Goal: Information Seeking & Learning: Learn about a topic

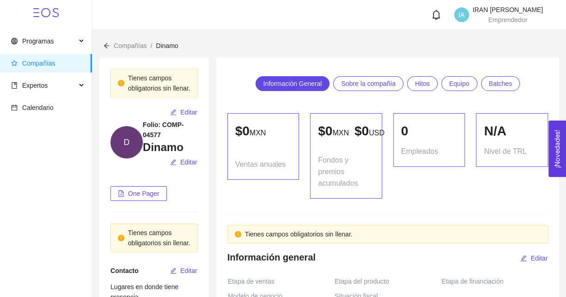
click at [460, 199] on div "0 Empleados" at bounding box center [429, 156] width 83 height 86
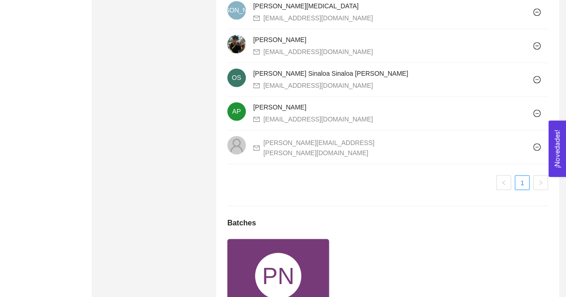
scroll to position [842, 0]
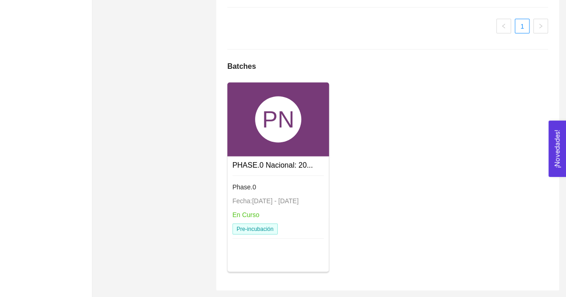
click at [301, 117] on div "PN" at bounding box center [278, 119] width 46 height 46
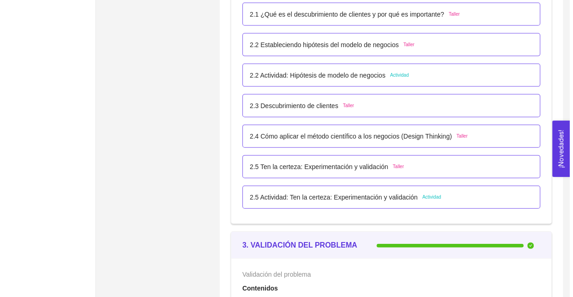
scroll to position [1031, 0]
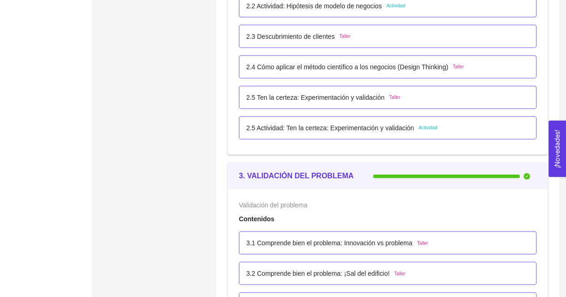
click at [346, 127] on p "2.5 Actividad: Ten la certeza: Experimentación y validación" at bounding box center [330, 128] width 168 height 10
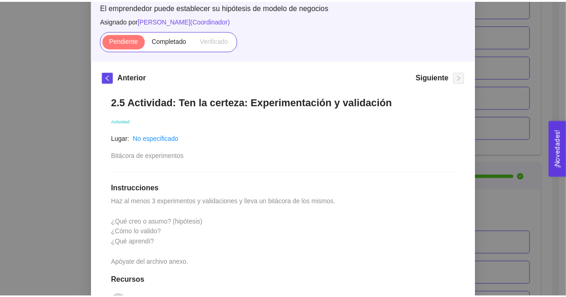
scroll to position [66, 0]
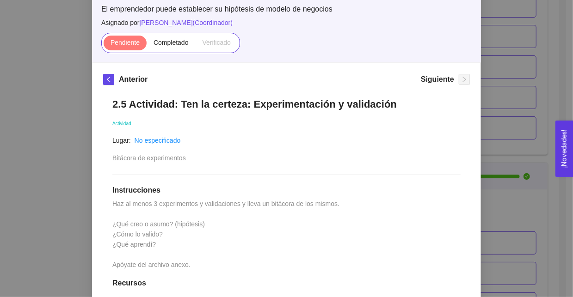
click at [496, 158] on div "2. HIPÓTESIS DEL MODELO DE NEGOCIO El emprendedor puede establecer su hipótesis…" at bounding box center [286, 148] width 573 height 297
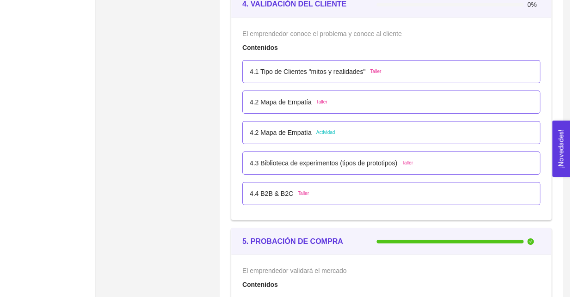
scroll to position [1533, 0]
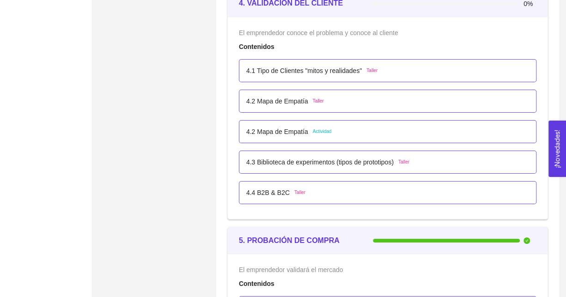
click at [318, 66] on p "4.1 Tipo de Clientes "mitos y realidades"" at bounding box center [304, 71] width 116 height 10
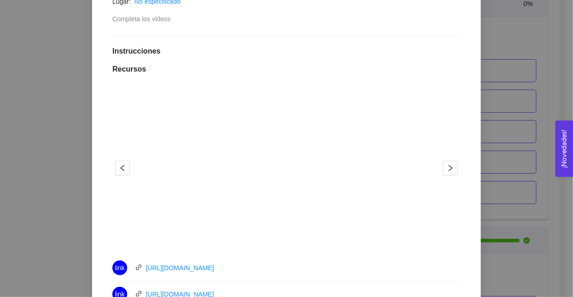
scroll to position [258, 0]
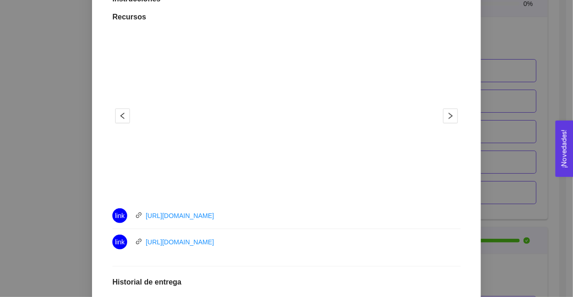
click at [292, 186] on button "2" at bounding box center [293, 186] width 7 height 1
click at [276, 186] on button "1" at bounding box center [279, 186] width 7 height 1
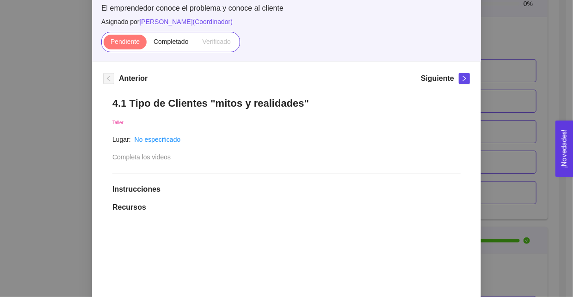
scroll to position [61, 0]
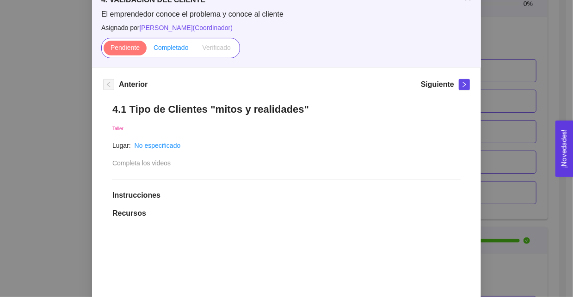
click at [170, 51] on span "Completado" at bounding box center [171, 47] width 35 height 7
click at [147, 50] on input "Completado" at bounding box center [147, 50] width 0 height 0
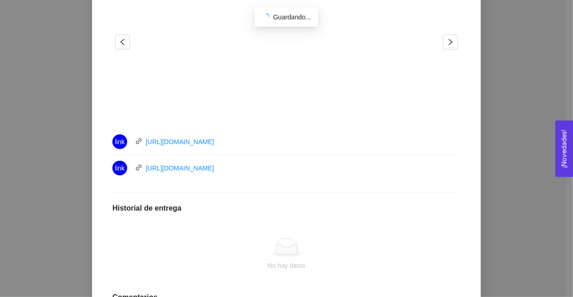
scroll to position [174, 0]
click at [210, 142] on link "[URL][DOMAIN_NAME]" at bounding box center [180, 140] width 68 height 7
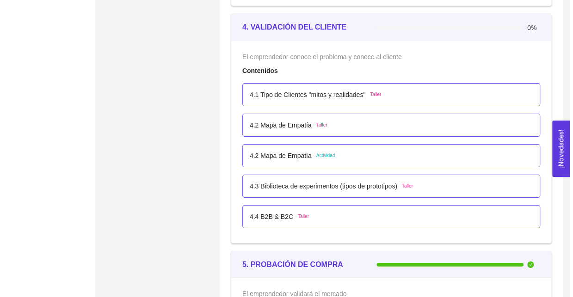
scroll to position [1512, 0]
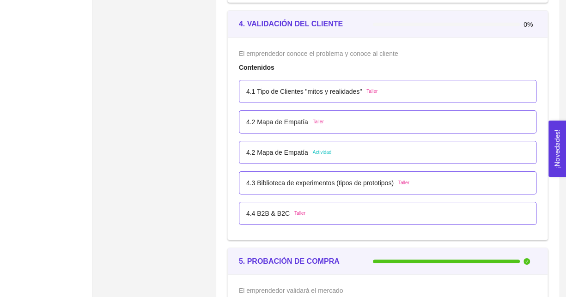
click at [301, 84] on div "4.1 Tipo de Clientes "mitos y realidades" Taller" at bounding box center [388, 91] width 298 height 23
click at [303, 88] on p "4.1 Tipo de Clientes "mitos y realidades"" at bounding box center [304, 91] width 116 height 10
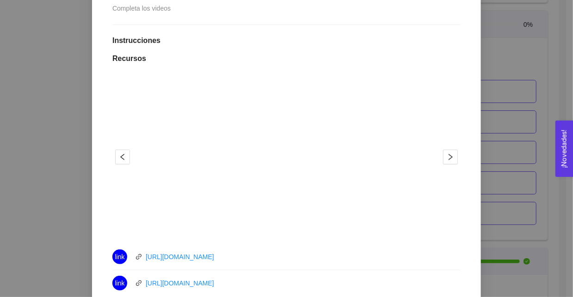
scroll to position [326, 0]
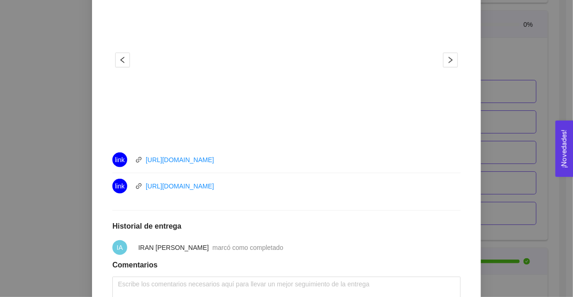
click at [177, 191] on div "link https://youtu.be/3R8ilGtSfyk" at bounding box center [216, 186] width 208 height 15
click at [181, 183] on link "[URL][DOMAIN_NAME]" at bounding box center [180, 186] width 68 height 7
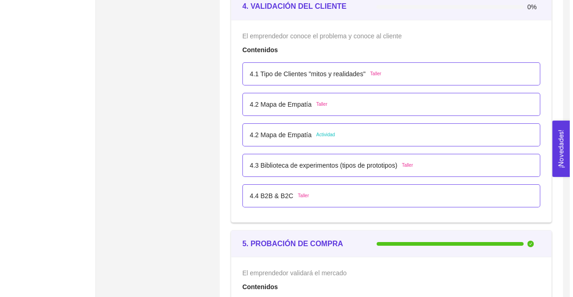
scroll to position [1539, 0]
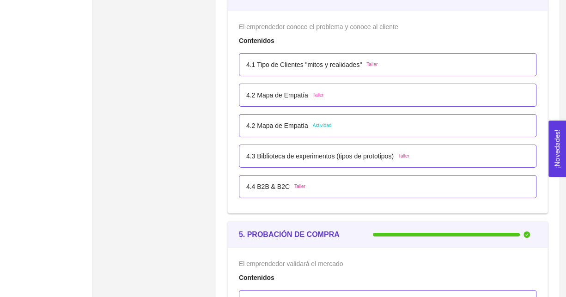
click at [359, 91] on div "4.2 Mapa de Empatía Taller" at bounding box center [387, 95] width 283 height 10
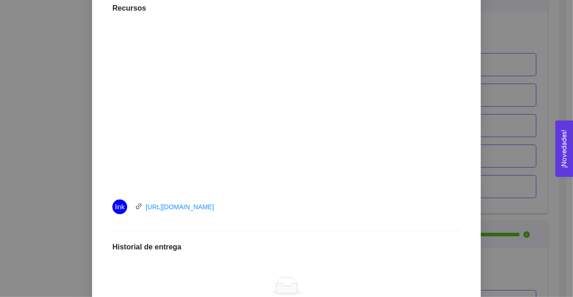
scroll to position [267, 0]
click at [205, 205] on link "https://youtu.be/80E_Rhba30o" at bounding box center [180, 206] width 68 height 7
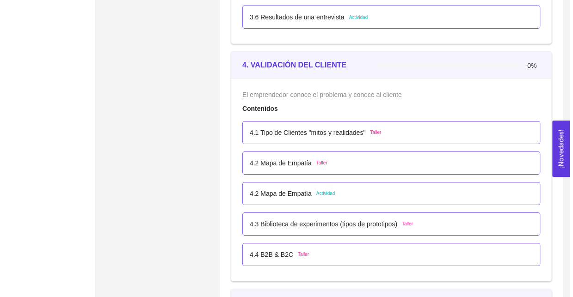
scroll to position [1482, 0]
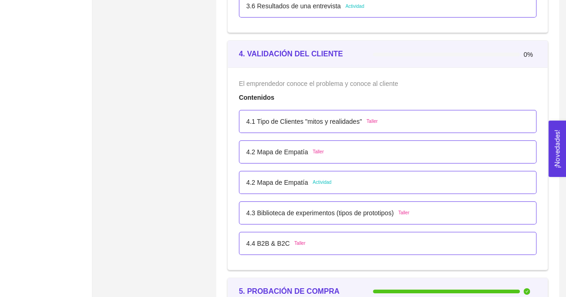
click at [292, 148] on p "4.2 Mapa de Empatía" at bounding box center [277, 152] width 62 height 10
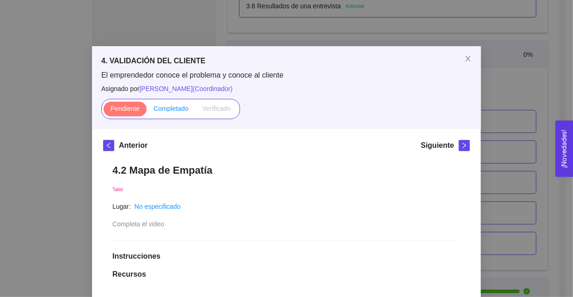
click at [169, 109] on span "Completado" at bounding box center [171, 108] width 35 height 7
click at [147, 111] on input "Completado" at bounding box center [147, 111] width 0 height 0
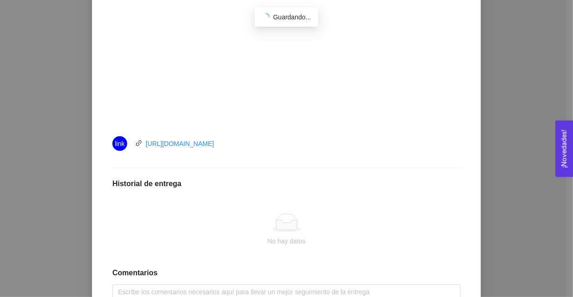
scroll to position [330, 0]
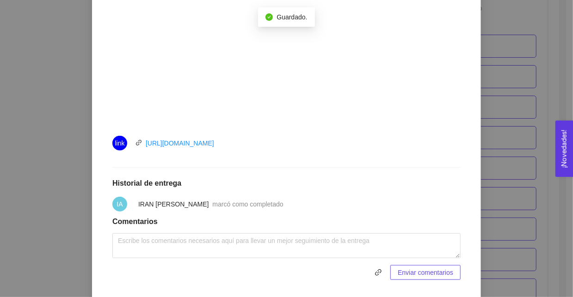
drag, startPoint x: 242, startPoint y: 147, endPoint x: 138, endPoint y: 146, distance: 104.0
click at [138, 146] on div "link https://youtu.be/80E_Rhba30o" at bounding box center [216, 143] width 208 height 15
copy link "https://youtu.be/80E_Rhba30o"
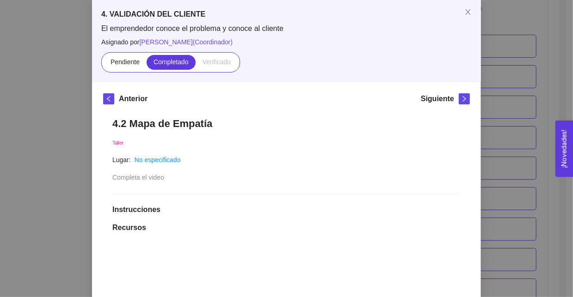
scroll to position [45, 0]
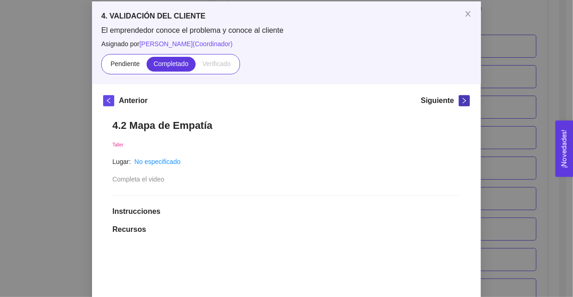
click at [461, 99] on icon "right" at bounding box center [464, 101] width 6 height 6
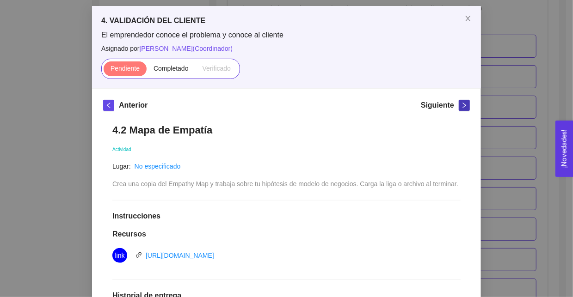
scroll to position [44, 0]
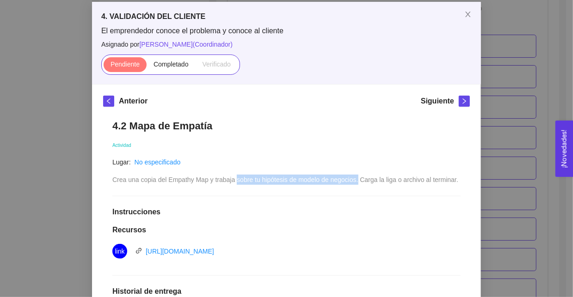
drag, startPoint x: 233, startPoint y: 181, endPoint x: 353, endPoint y: 174, distance: 120.9
click at [353, 175] on div "Crea una copia del Empathy Map y trabaja sobre tu hipótesis de modelo de negoci…" at bounding box center [285, 180] width 346 height 10
copy span "sobre tu hipótesis de modelo de negocios."
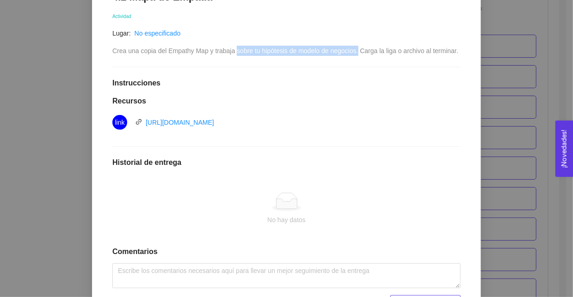
scroll to position [175, 0]
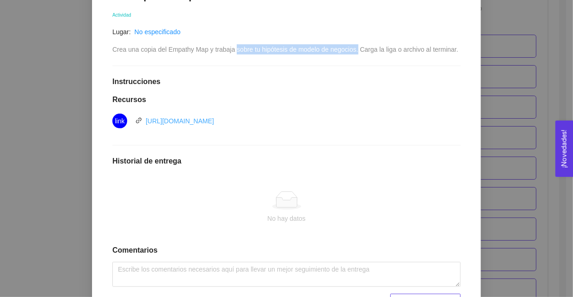
click at [214, 123] on link "[URL][DOMAIN_NAME]" at bounding box center [180, 120] width 68 height 7
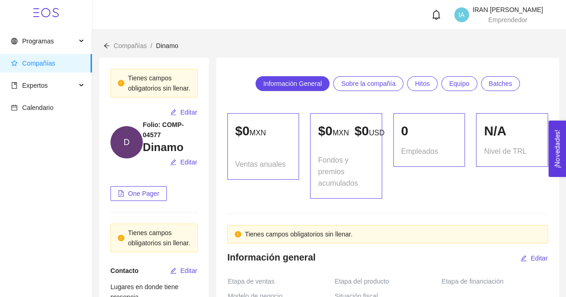
click at [424, 199] on div "0 Empleados" at bounding box center [429, 156] width 83 height 86
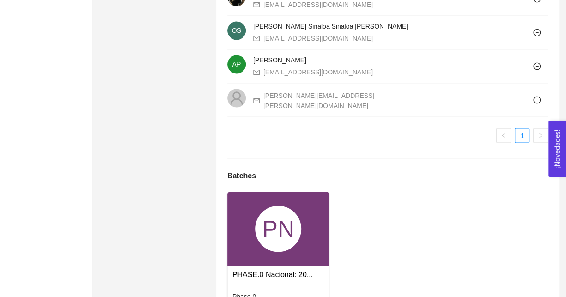
scroll to position [842, 0]
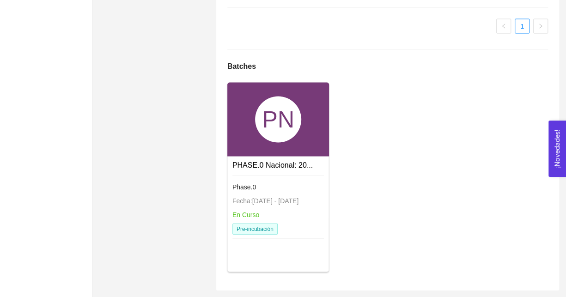
click at [296, 177] on div at bounding box center [279, 176] width 92 height 3
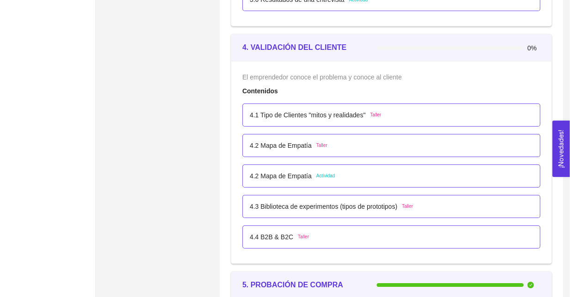
scroll to position [1489, 0]
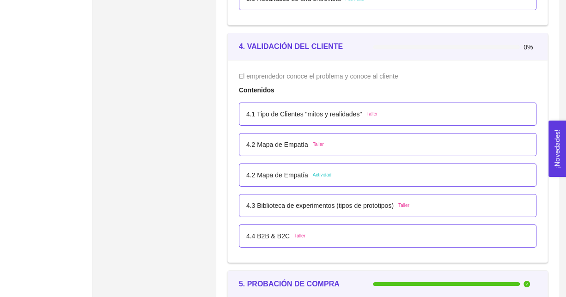
click at [283, 175] on p "4.2 Mapa de Empatía" at bounding box center [277, 175] width 62 height 10
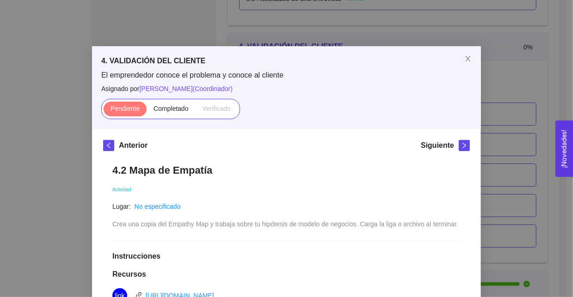
scroll to position [226, 0]
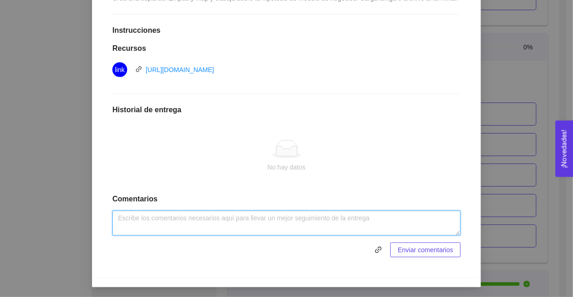
click at [206, 221] on textarea at bounding box center [286, 223] width 348 height 25
type textarea "V"
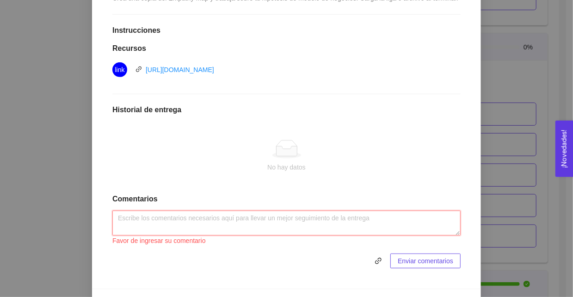
paste textarea "[URL][DOMAIN_NAME]"
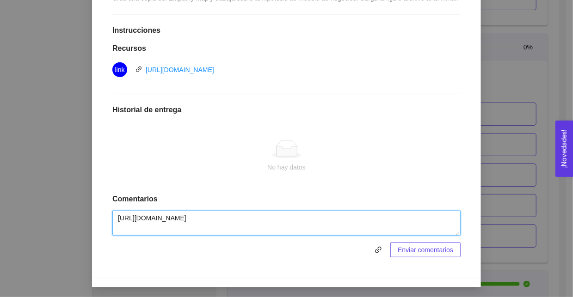
type textarea "[URL][DOMAIN_NAME]"
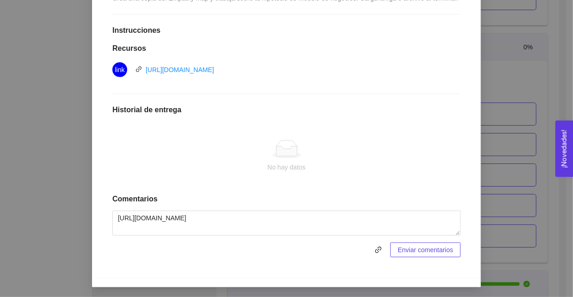
click at [404, 247] on span "Enviar comentarios" at bounding box center [425, 250] width 55 height 10
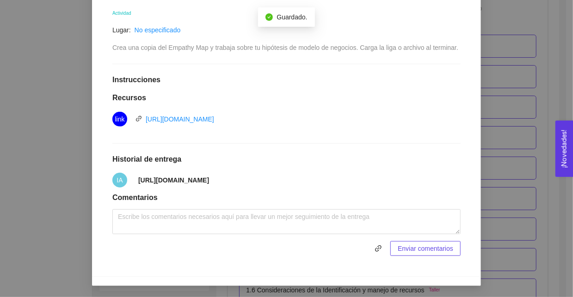
scroll to position [0, 0]
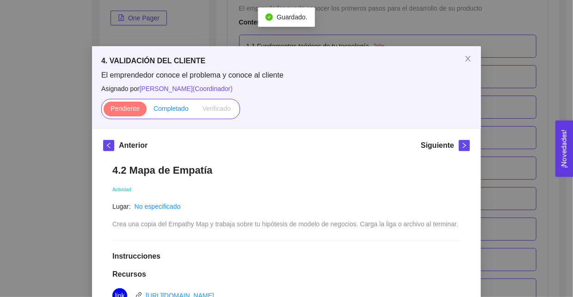
click at [186, 111] on label "Completado" at bounding box center [171, 109] width 49 height 15
click at [147, 111] on input "Completado" at bounding box center [147, 111] width 0 height 0
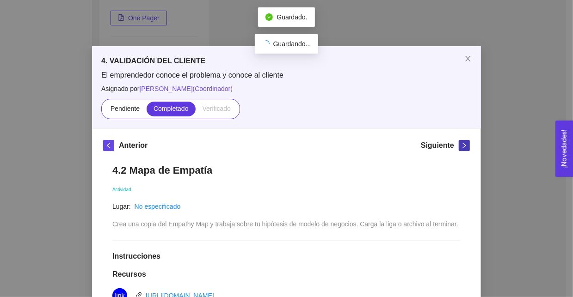
click at [464, 144] on icon "right" at bounding box center [464, 145] width 6 height 6
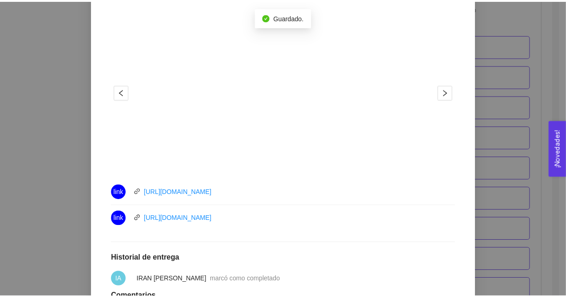
scroll to position [281, 0]
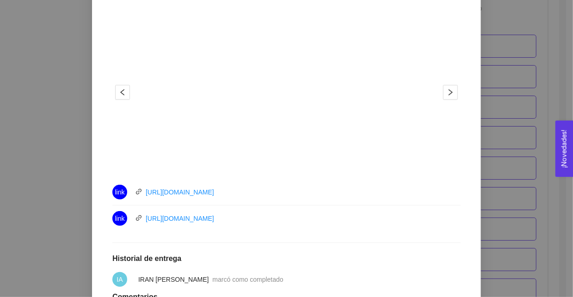
click at [549, 209] on div "4. VALIDACIÓN DEL CLIENTE El emprendedor conoce el problema y conoce al cliente…" at bounding box center [286, 148] width 573 height 297
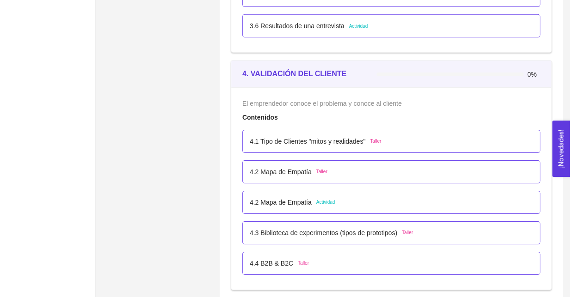
scroll to position [1467, 0]
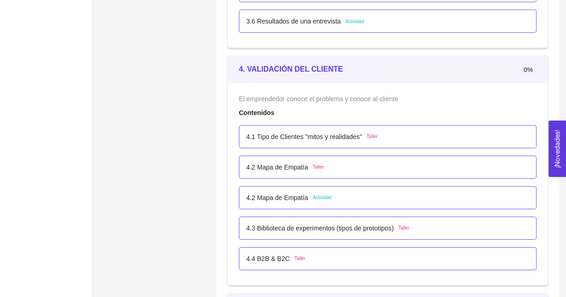
click at [291, 194] on p "4.2 Mapa de Empatía" at bounding box center [277, 198] width 62 height 10
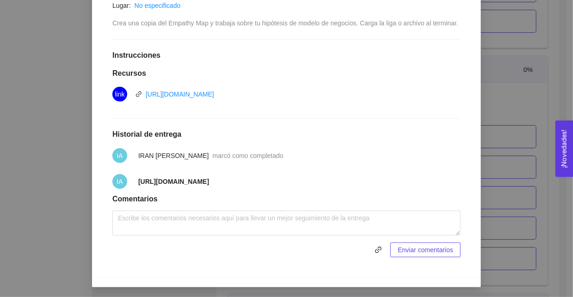
scroll to position [0, 0]
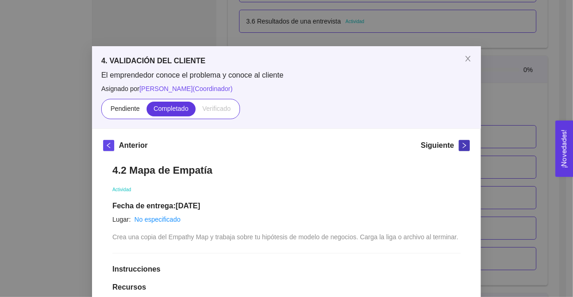
click at [461, 142] on icon "right" at bounding box center [464, 145] width 6 height 6
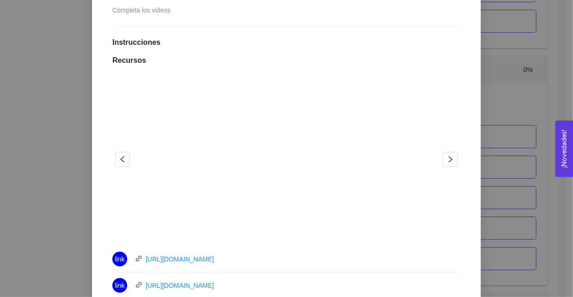
scroll to position [215, 0]
drag, startPoint x: 240, startPoint y: 254, endPoint x: 142, endPoint y: 258, distance: 97.2
click at [142, 258] on div "link https://youtu.be/YdkFD5p4P1E" at bounding box center [216, 259] width 208 height 15
copy link "https://youtu.be/YdkFD5p4P1E"
drag, startPoint x: 234, startPoint y: 283, endPoint x: 147, endPoint y: 272, distance: 87.6
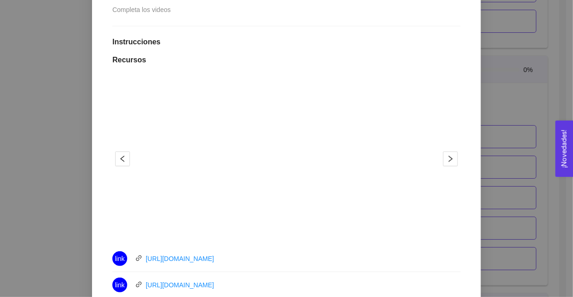
click at [147, 272] on li "link https://youtu.be/A98cXTkpbqA" at bounding box center [286, 285] width 348 height 26
click at [258, 275] on li "link https://youtu.be/A98cXTkpbqA" at bounding box center [286, 285] width 348 height 26
drag, startPoint x: 237, startPoint y: 284, endPoint x: 142, endPoint y: 288, distance: 95.3
click at [142, 288] on div "link https://youtu.be/A98cXTkpbqA" at bounding box center [216, 285] width 208 height 15
copy link "https://youtu.be/A98cXTkpbqA"
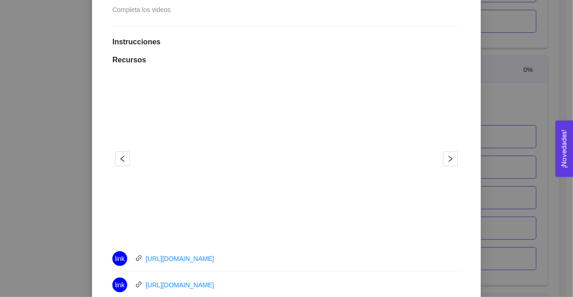
scroll to position [88, 0]
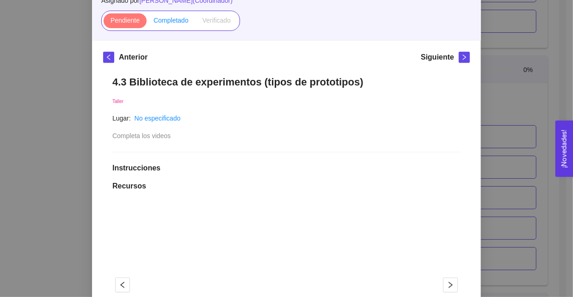
click at [162, 20] on span "Completado" at bounding box center [171, 20] width 35 height 7
click at [147, 23] on input "Completado" at bounding box center [147, 23] width 0 height 0
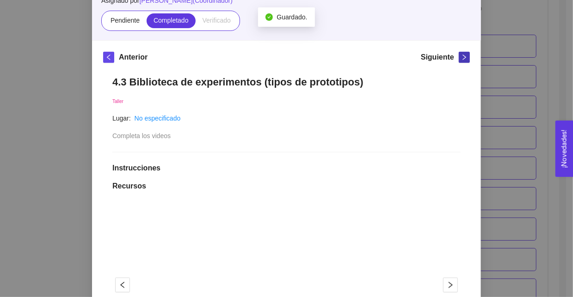
scroll to position [1467, 0]
click at [461, 56] on icon "right" at bounding box center [464, 57] width 6 height 6
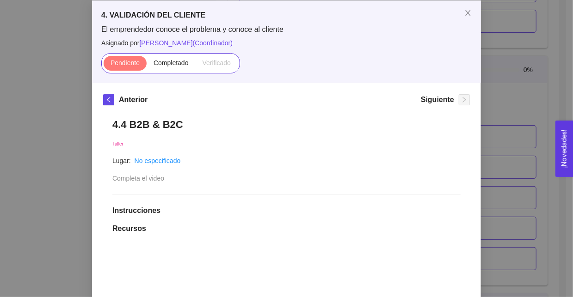
scroll to position [44, 0]
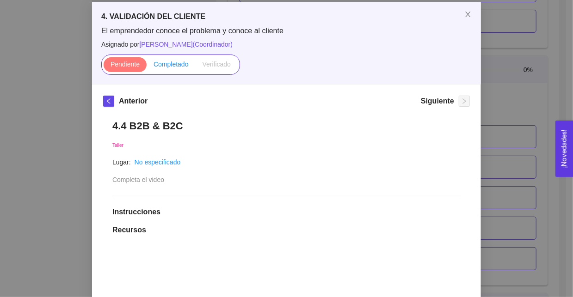
click at [171, 63] on span "Completado" at bounding box center [171, 64] width 35 height 7
click at [147, 67] on input "Completado" at bounding box center [147, 67] width 0 height 0
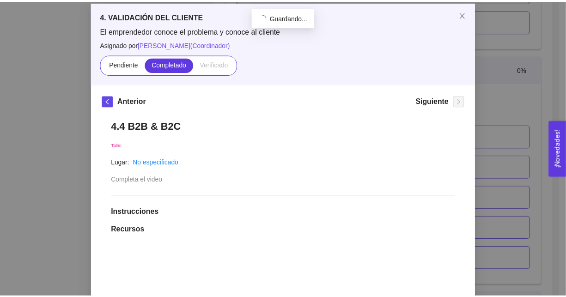
scroll to position [174, 0]
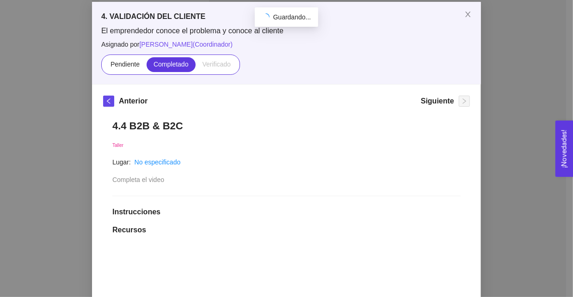
click at [49, 150] on div "4. VALIDACIÓN DEL CLIENTE El emprendedor conoce el problema y conoce al cliente…" at bounding box center [286, 148] width 573 height 297
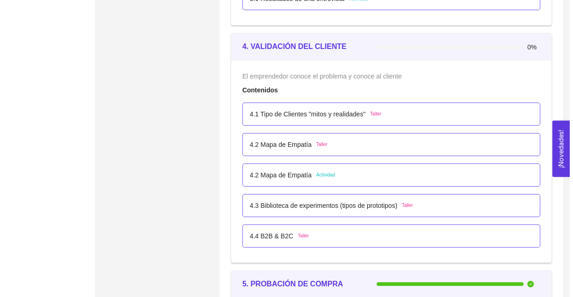
scroll to position [1489, 0]
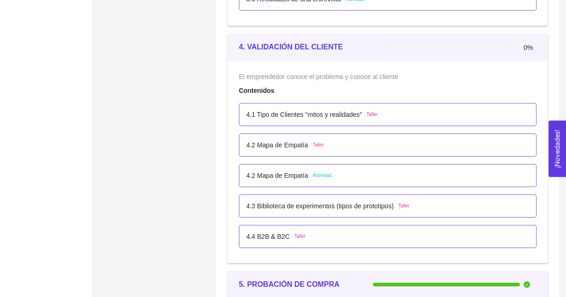
click at [277, 234] on p "4.4 B2B & B2C" at bounding box center [267, 237] width 43 height 10
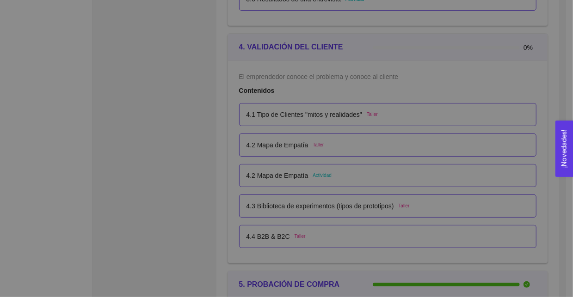
scroll to position [0, 0]
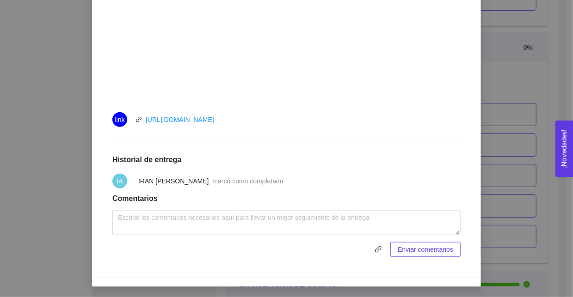
click at [4, 205] on div "4. VALIDACIÓN DEL CLIENTE El emprendedor conoce el problema y conoce al cliente…" at bounding box center [286, 148] width 573 height 297
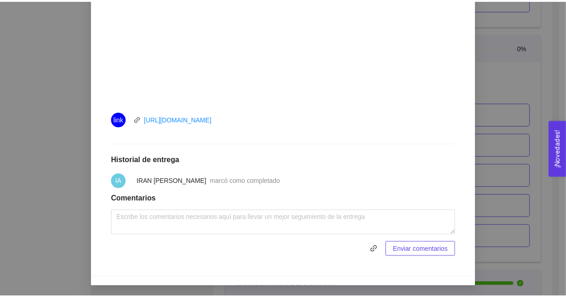
scroll to position [320, 0]
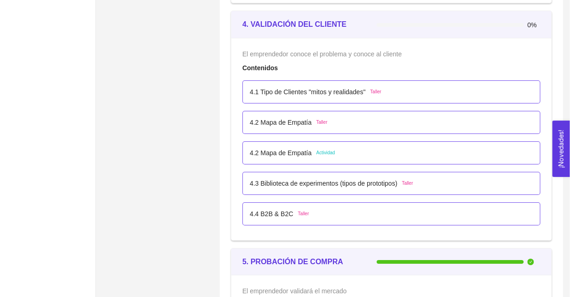
scroll to position [1508, 0]
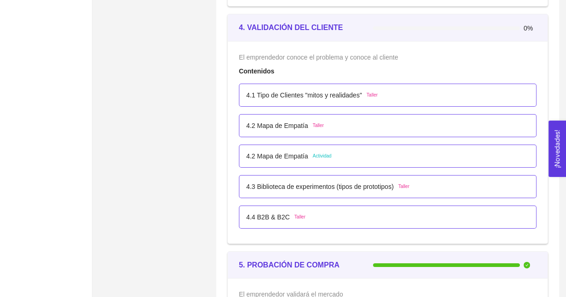
click at [413, 91] on div "4.1 Tipo de Clientes "mitos y realidades" Taller" at bounding box center [387, 95] width 283 height 10
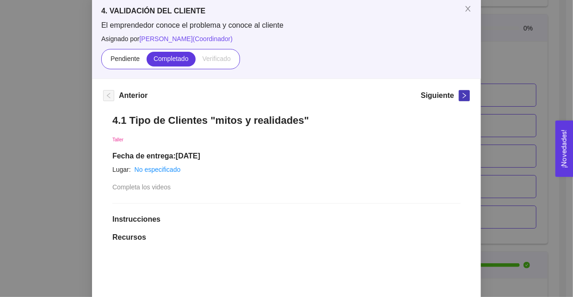
click at [460, 98] on button "button" at bounding box center [464, 95] width 11 height 11
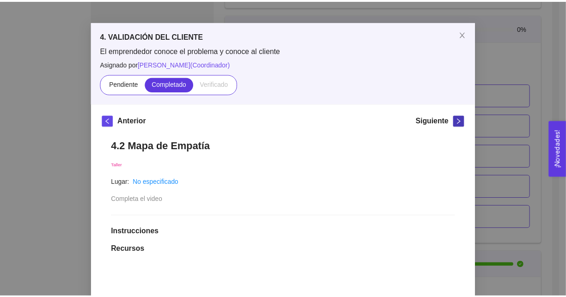
scroll to position [50, 0]
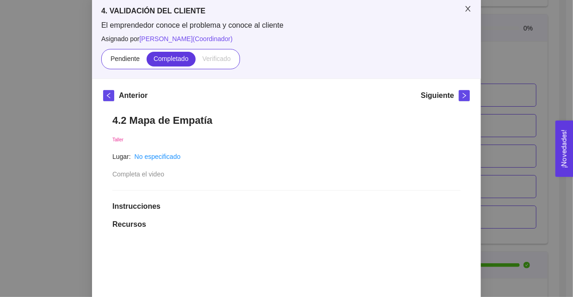
click at [466, 12] on icon "close" at bounding box center [467, 8] width 7 height 7
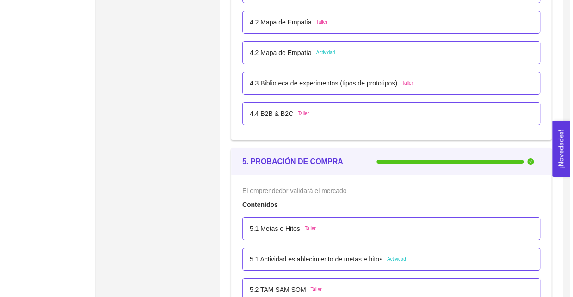
scroll to position [1670, 0]
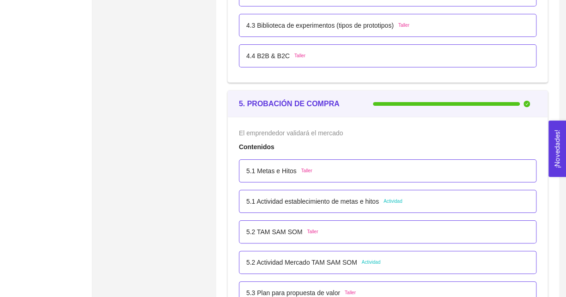
click at [322, 171] on div "5.1 Metas e Hitos Taller" at bounding box center [387, 171] width 283 height 10
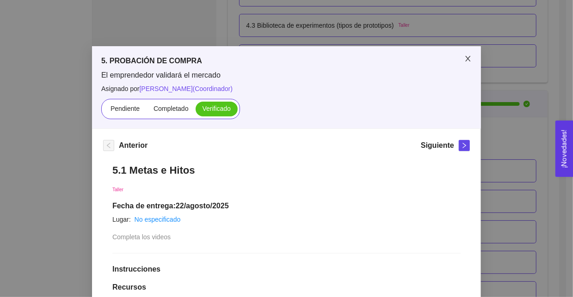
click at [470, 57] on span "Close" at bounding box center [468, 59] width 26 height 26
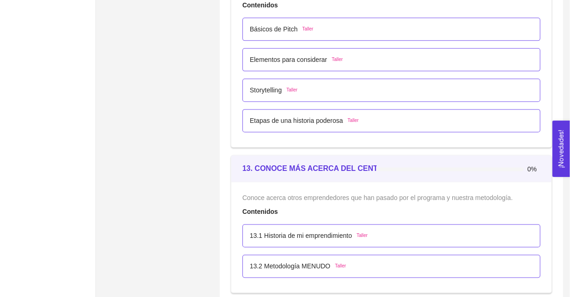
scroll to position [3952, 0]
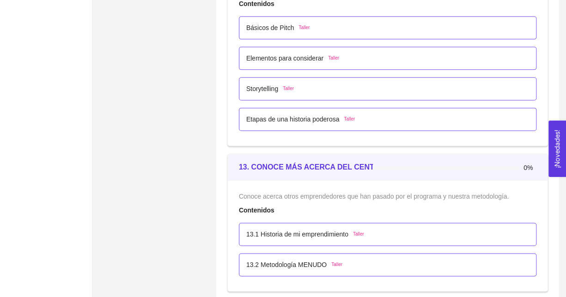
click at [276, 28] on div "Básicos de Pitch Taller" at bounding box center [388, 27] width 298 height 23
click at [274, 23] on p "Básicos de Pitch" at bounding box center [270, 28] width 48 height 10
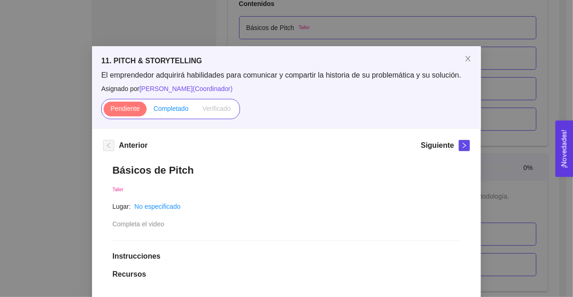
click at [157, 111] on span "Completado" at bounding box center [171, 108] width 35 height 7
click at [147, 111] on input "Completado" at bounding box center [147, 111] width 0 height 0
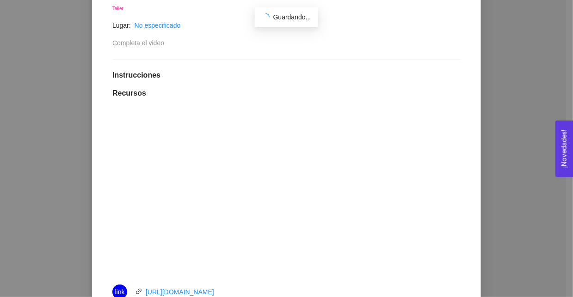
scroll to position [123, 0]
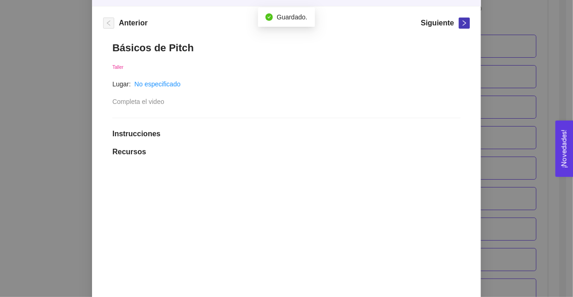
click at [462, 27] on button "button" at bounding box center [464, 23] width 11 height 11
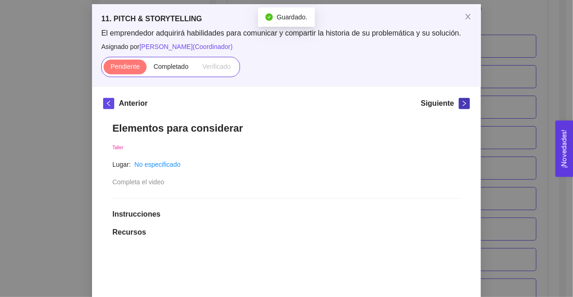
scroll to position [42, 0]
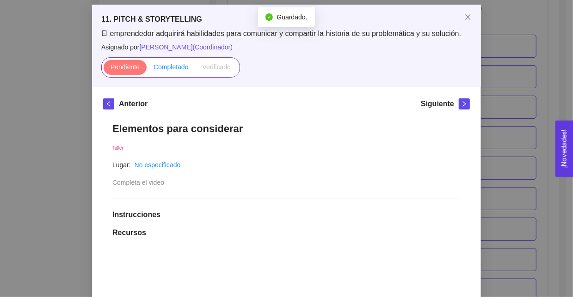
click at [181, 63] on span "Completado" at bounding box center [171, 66] width 35 height 7
click at [147, 69] on input "Completado" at bounding box center [147, 69] width 0 height 0
click at [461, 102] on icon "right" at bounding box center [464, 104] width 6 height 6
click at [179, 73] on label "Completado" at bounding box center [171, 67] width 49 height 15
click at [147, 69] on input "Completado" at bounding box center [147, 69] width 0 height 0
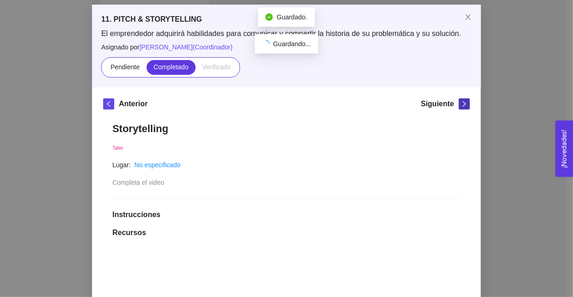
click at [461, 104] on icon "right" at bounding box center [464, 104] width 6 height 6
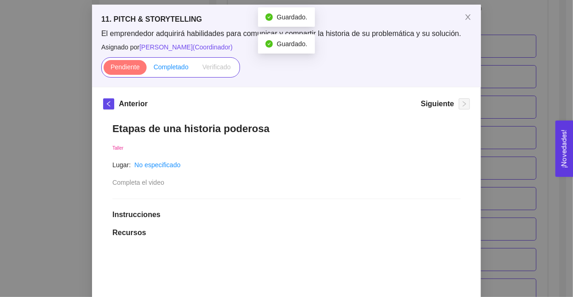
click at [168, 66] on span "Completado" at bounding box center [171, 66] width 35 height 7
click at [147, 69] on input "Completado" at bounding box center [147, 69] width 0 height 0
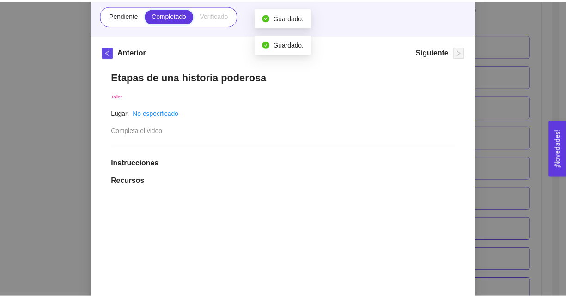
scroll to position [93, 0]
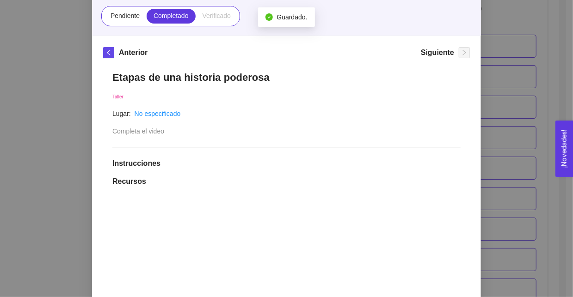
click at [56, 107] on div "11. PITCH & STORYTELLING El emprendedor adquirirá habilidades para comunicar y …" at bounding box center [286, 148] width 573 height 297
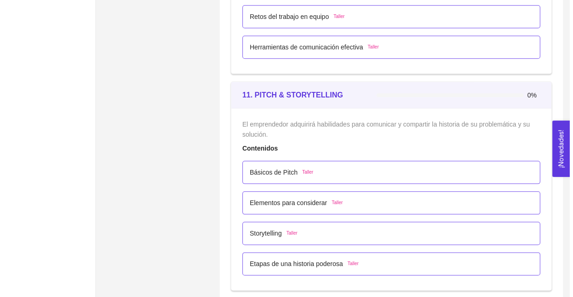
scroll to position [3810, 0]
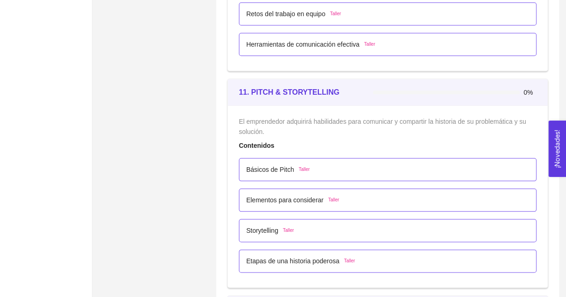
click at [276, 165] on p "Básicos de Pitch" at bounding box center [270, 170] width 48 height 10
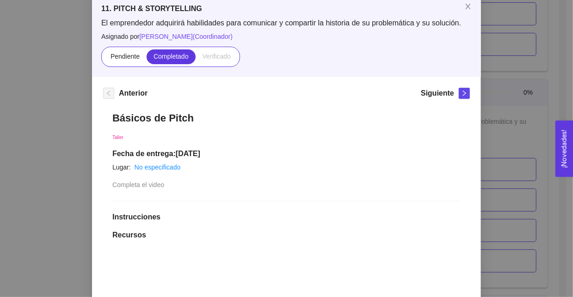
scroll to position [0, 0]
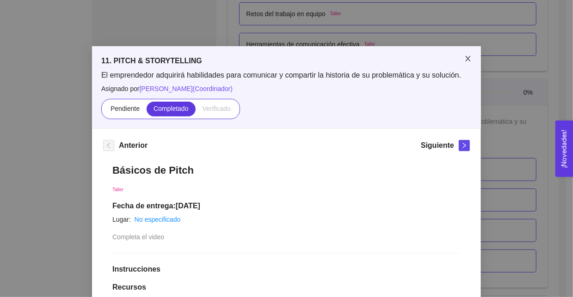
click at [464, 59] on icon "close" at bounding box center [467, 58] width 7 height 7
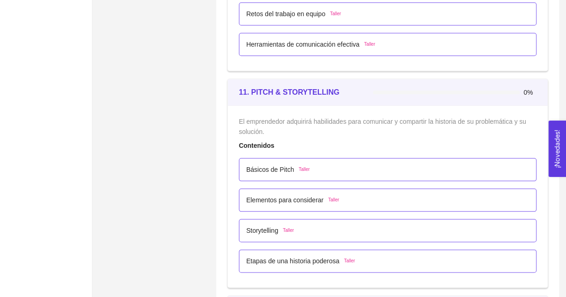
click at [277, 165] on p "Básicos de Pitch" at bounding box center [270, 170] width 48 height 10
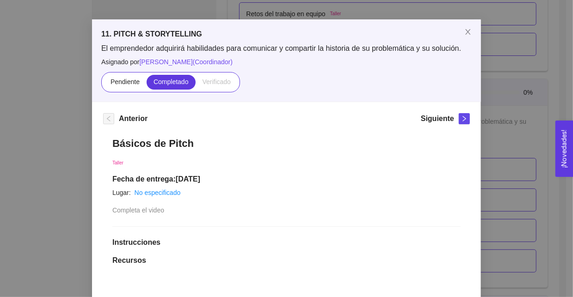
scroll to position [9, 0]
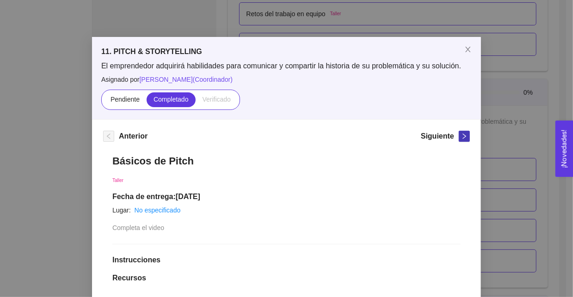
click at [464, 137] on icon "right" at bounding box center [464, 136] width 6 height 6
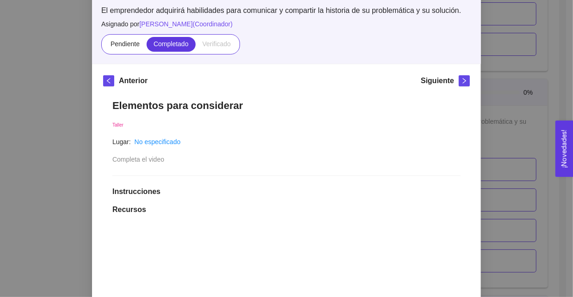
scroll to position [62, 0]
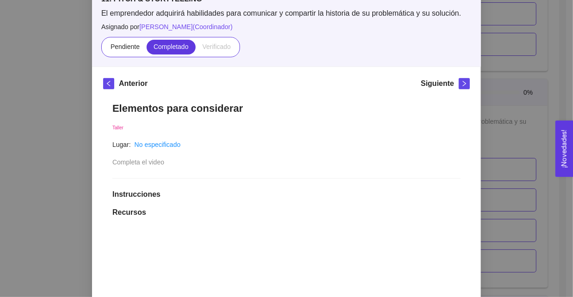
click at [458, 90] on div "Siguiente" at bounding box center [445, 85] width 49 height 15
click at [463, 86] on button "button" at bounding box center [464, 83] width 11 height 11
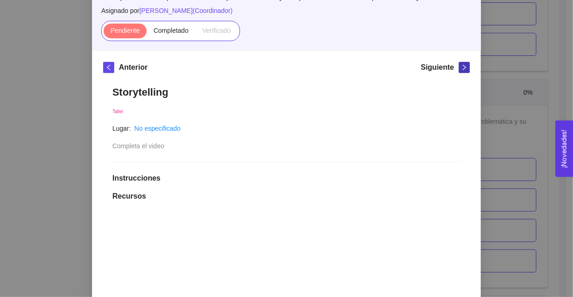
scroll to position [77, 0]
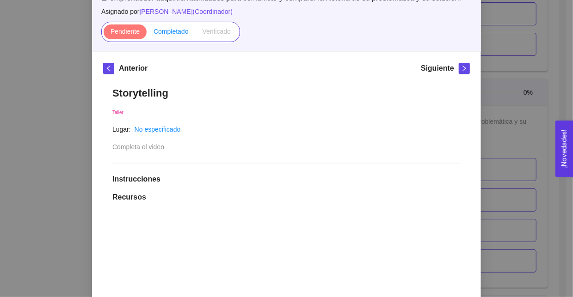
click at [178, 38] on label "Completado" at bounding box center [171, 32] width 49 height 15
click at [147, 34] on input "Completado" at bounding box center [147, 34] width 0 height 0
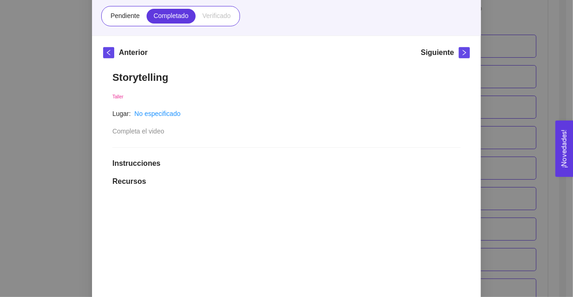
scroll to position [92, 0]
click at [465, 53] on span "right" at bounding box center [464, 53] width 10 height 6
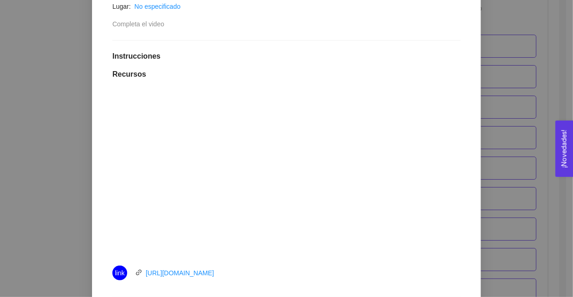
scroll to position [219, 0]
